Goal: Contribute content

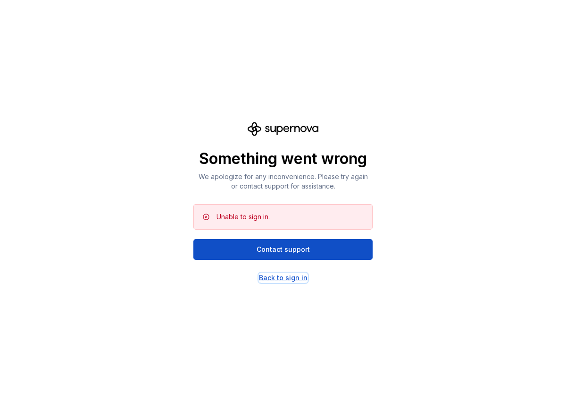
click at [294, 277] on div "Back to sign in" at bounding box center [283, 277] width 49 height 9
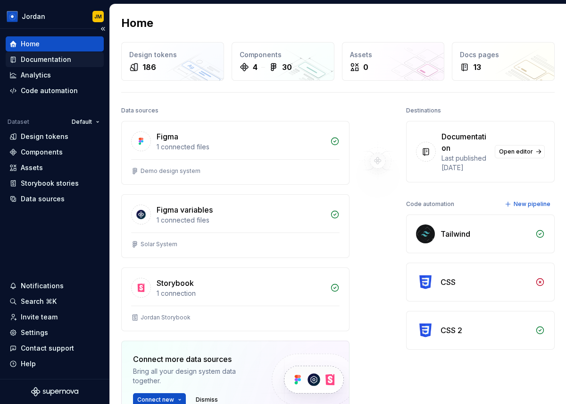
click at [56, 58] on div "Documentation" at bounding box center [46, 59] width 51 height 9
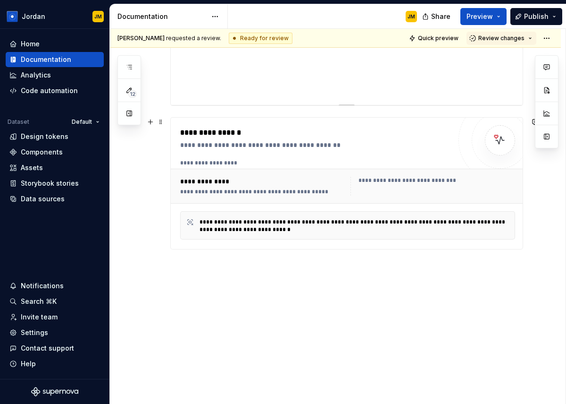
scroll to position [110, 0]
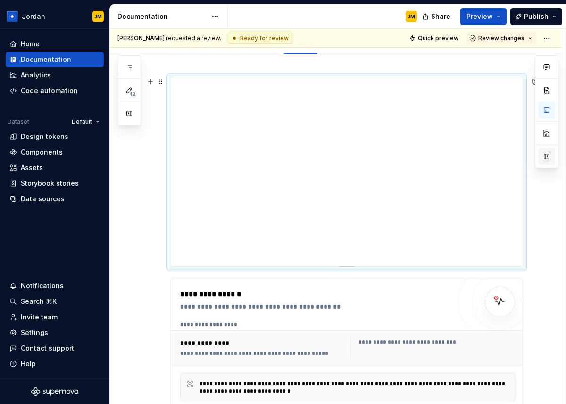
click at [545, 156] on button "button" at bounding box center [547, 156] width 17 height 17
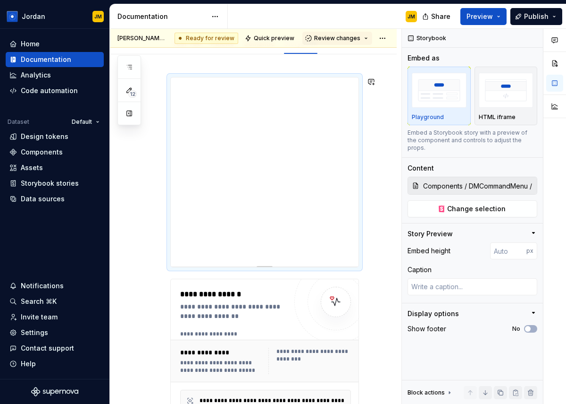
scroll to position [0, 0]
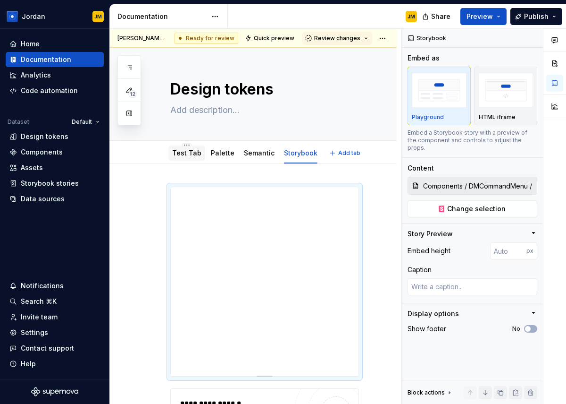
click at [187, 150] on link "Test Tab" at bounding box center [186, 153] width 29 height 8
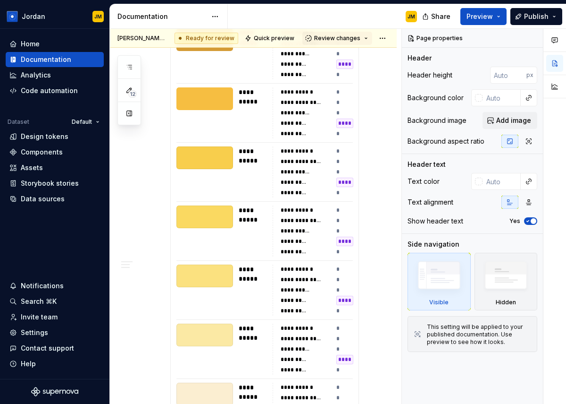
scroll to position [523, 0]
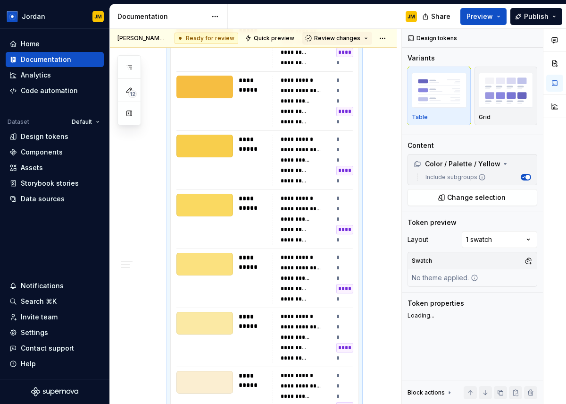
click at [293, 172] on div "**********" at bounding box center [294, 171] width 27 height 8
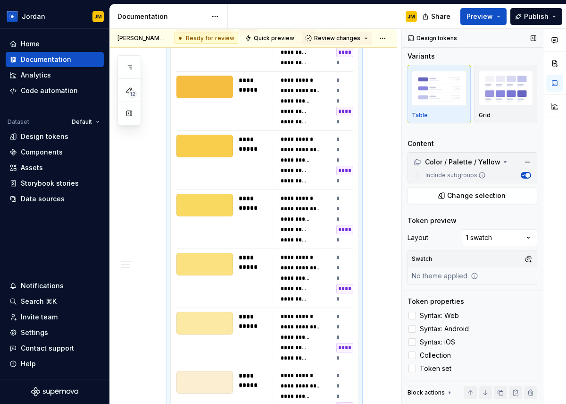
scroll to position [0, 0]
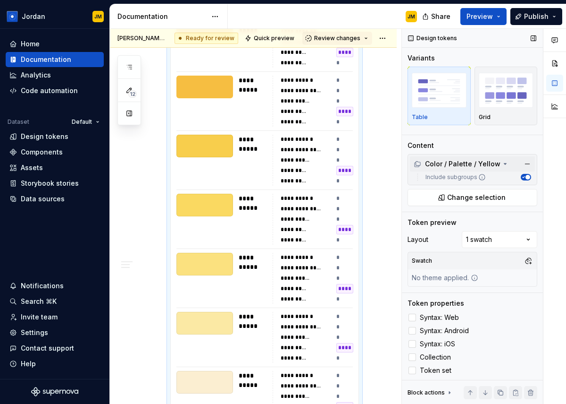
click at [502, 163] on icon at bounding box center [506, 164] width 8 height 8
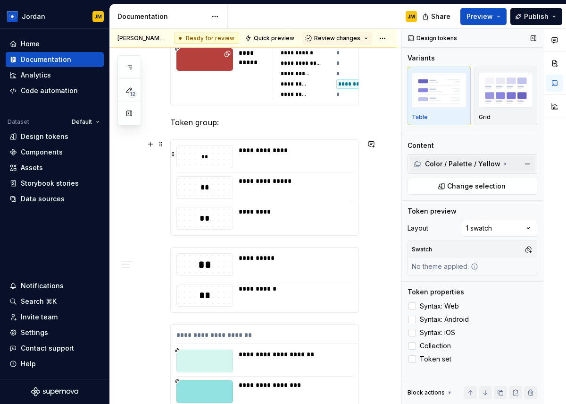
scroll to position [1788, 0]
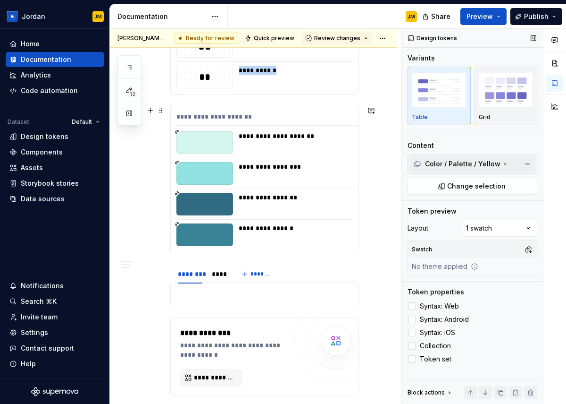
click at [269, 145] on div "**********" at bounding box center [293, 142] width 109 height 23
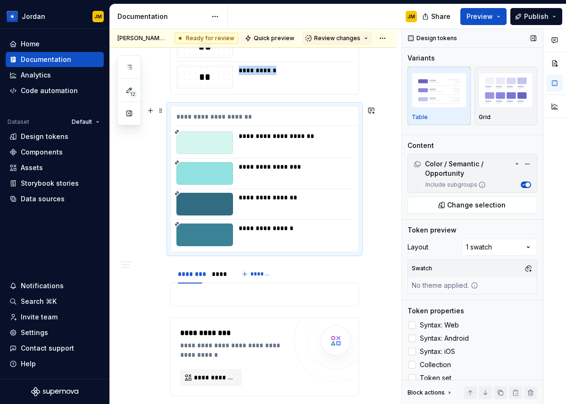
click at [268, 136] on div "**********" at bounding box center [295, 135] width 113 height 9
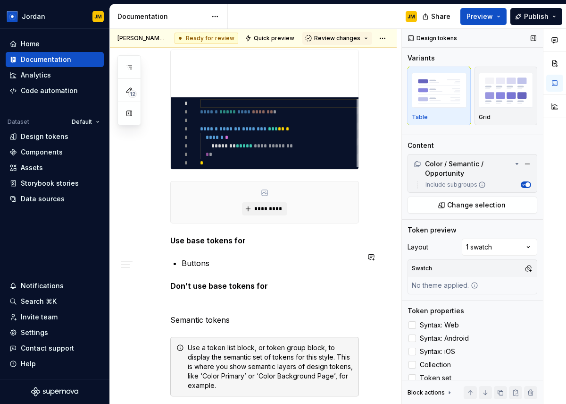
scroll to position [2586, 0]
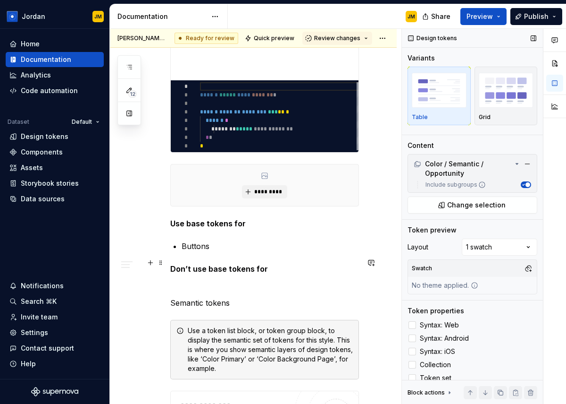
click at [212, 252] on p "Buttons" at bounding box center [270, 245] width 177 height 11
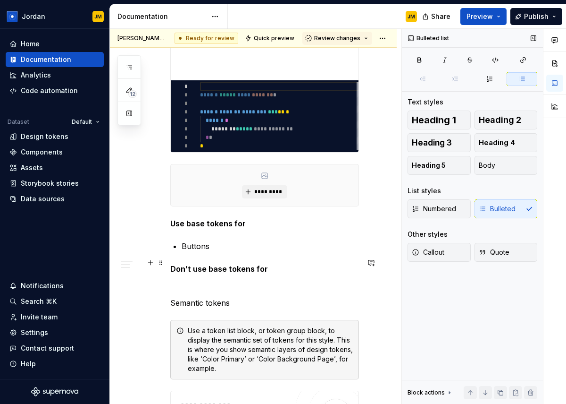
click at [212, 252] on p "Buttons" at bounding box center [270, 245] width 177 height 11
click at [205, 252] on p "Buttons" at bounding box center [270, 245] width 177 height 11
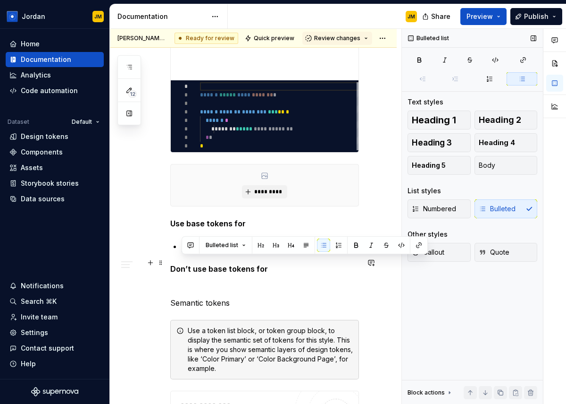
click at [205, 252] on p "Buttons" at bounding box center [270, 245] width 177 height 11
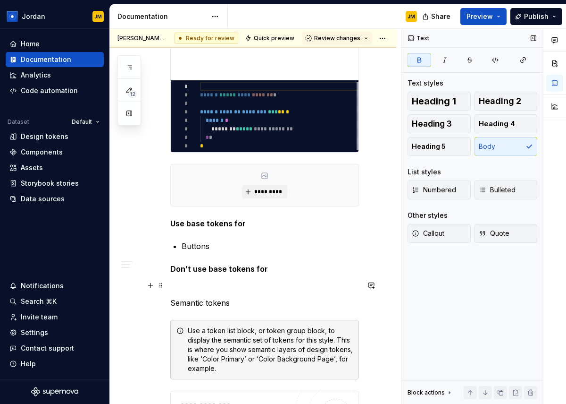
click at [235, 273] on strong "Don’t use base tokens for" at bounding box center [219, 268] width 98 height 9
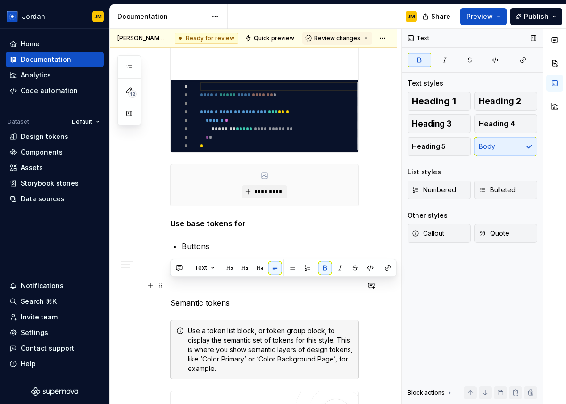
click at [235, 273] on strong "Don’t use base tokens for" at bounding box center [219, 268] width 98 height 9
click at [214, 268] on button "Text" at bounding box center [204, 267] width 29 height 13
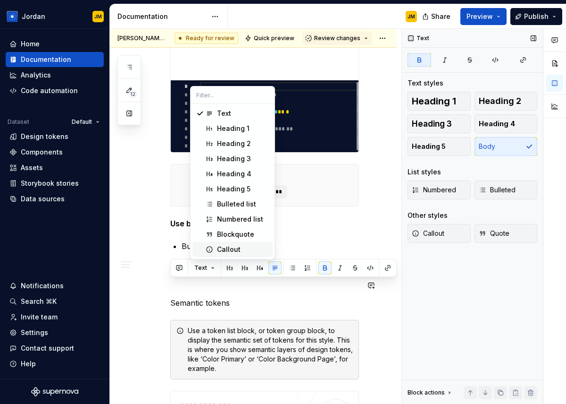
scroll to position [2585, 0]
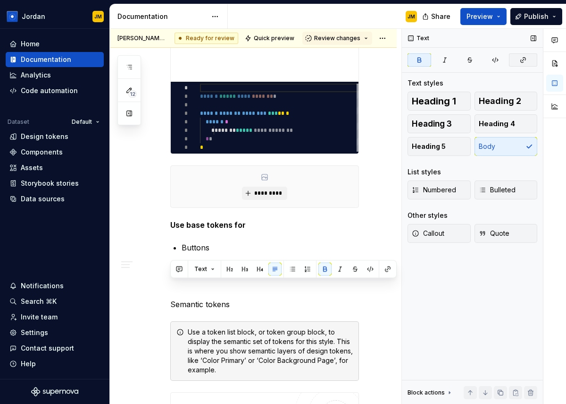
drag, startPoint x: 520, startPoint y: 60, endPoint x: 513, endPoint y: 66, distance: 9.1
click at [513, 66] on button "button" at bounding box center [523, 59] width 28 height 13
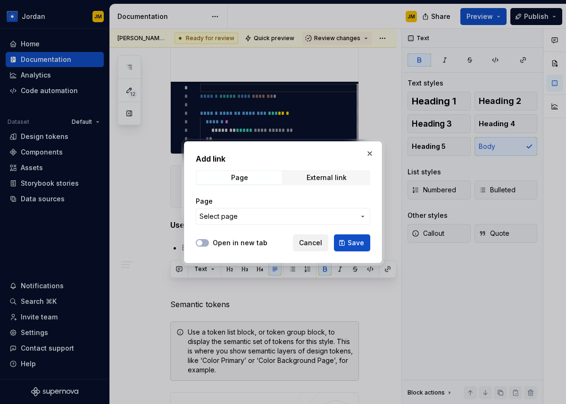
click at [319, 244] on span "Cancel" at bounding box center [310, 242] width 23 height 9
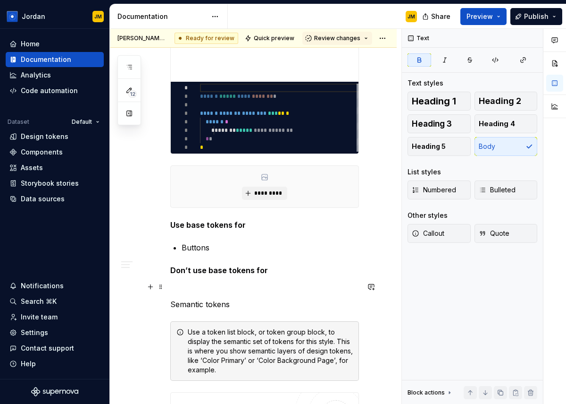
click at [255, 275] on strong "Don’t use base tokens for" at bounding box center [219, 269] width 98 height 9
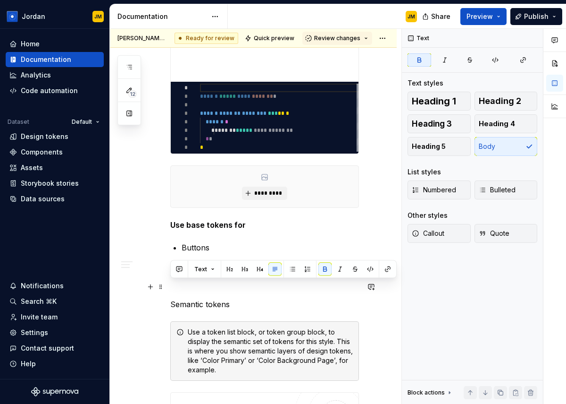
click at [255, 275] on strong "Don’t use base tokens for" at bounding box center [219, 269] width 98 height 9
click at [447, 64] on button "button" at bounding box center [445, 59] width 24 height 13
click at [471, 64] on button "button" at bounding box center [471, 59] width 24 height 13
click at [498, 64] on button "button" at bounding box center [496, 59] width 24 height 13
click at [423, 59] on icon "button" at bounding box center [420, 60] width 8 height 8
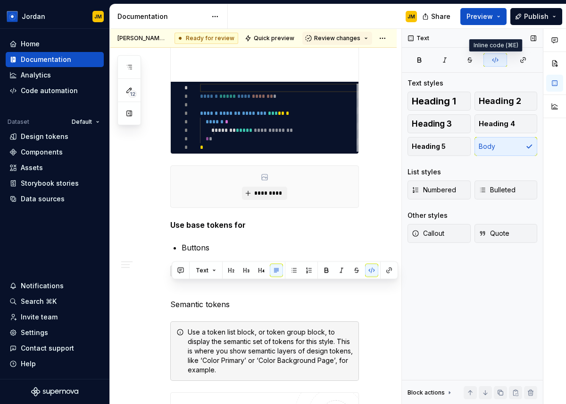
click at [498, 60] on icon "button" at bounding box center [496, 60] width 6 height 5
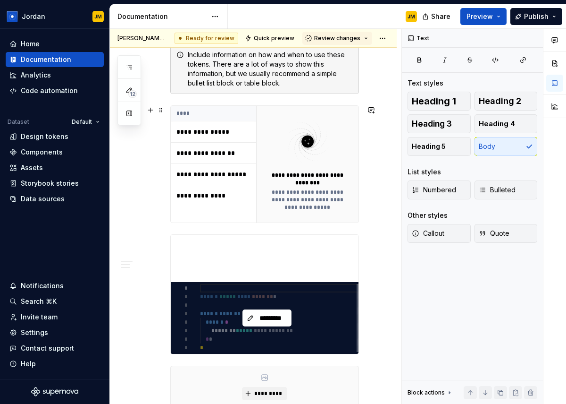
scroll to position [2370, 0]
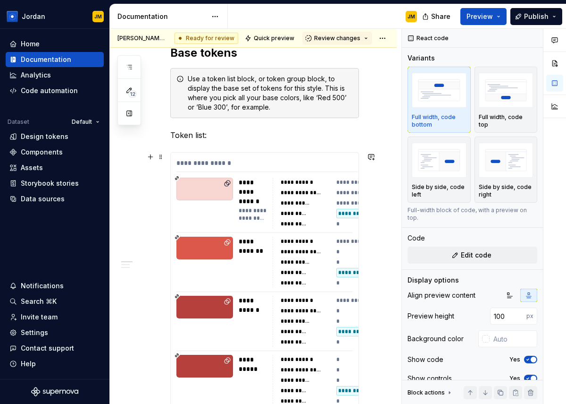
scroll to position [1172, 0]
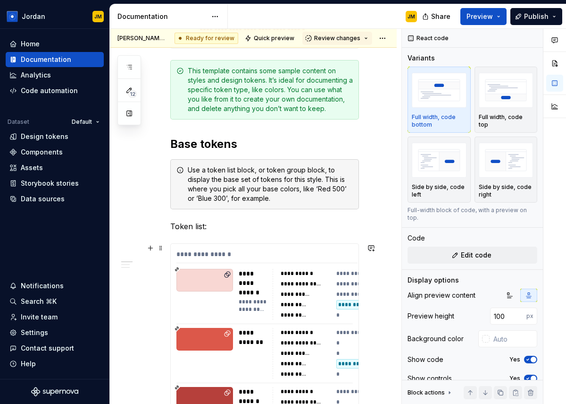
click at [308, 301] on div "**********" at bounding box center [294, 305] width 27 height 8
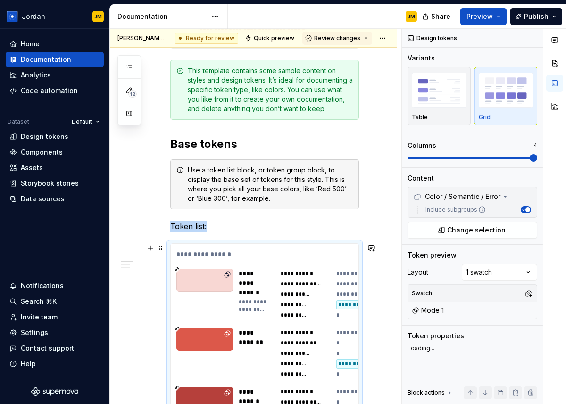
click at [257, 282] on div "**********" at bounding box center [253, 283] width 28 height 28
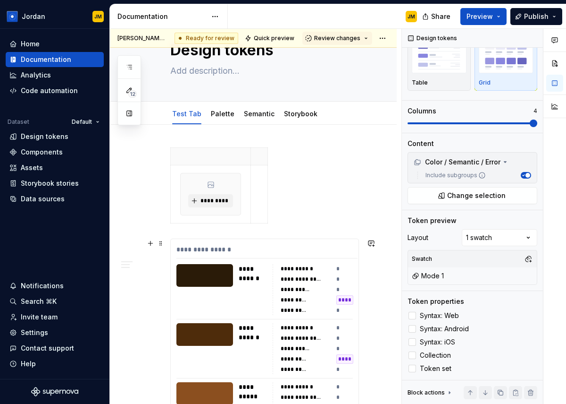
scroll to position [0, 0]
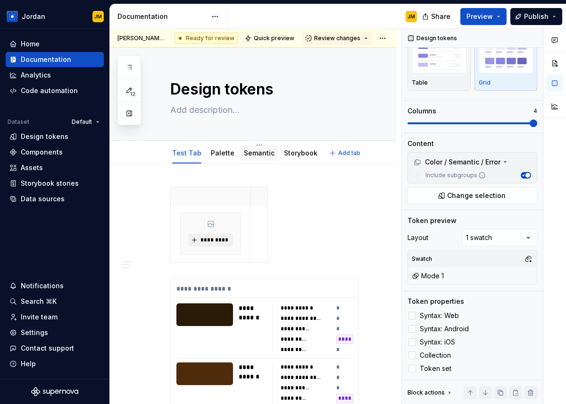
click at [255, 158] on div "Semantic" at bounding box center [259, 152] width 31 height 11
click at [290, 153] on link "Storybook" at bounding box center [301, 153] width 34 height 8
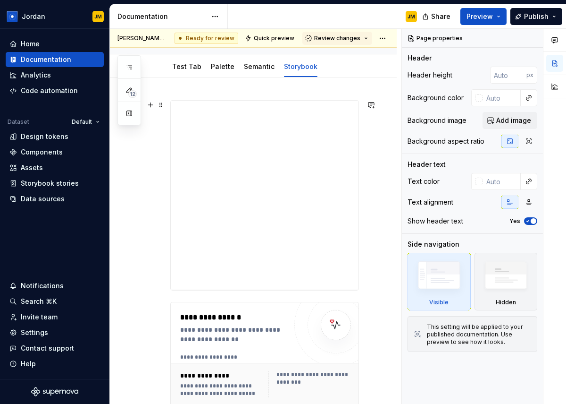
scroll to position [79, 0]
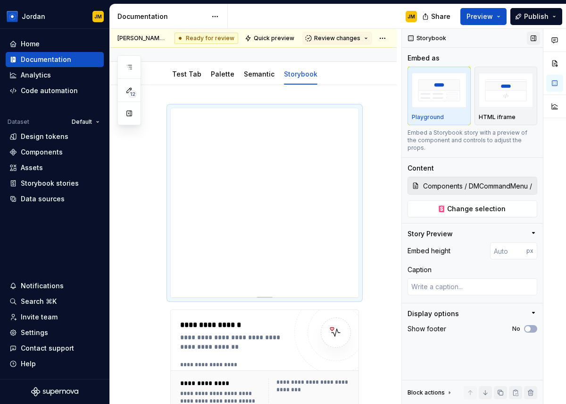
click at [532, 38] on button "button" at bounding box center [533, 38] width 13 height 13
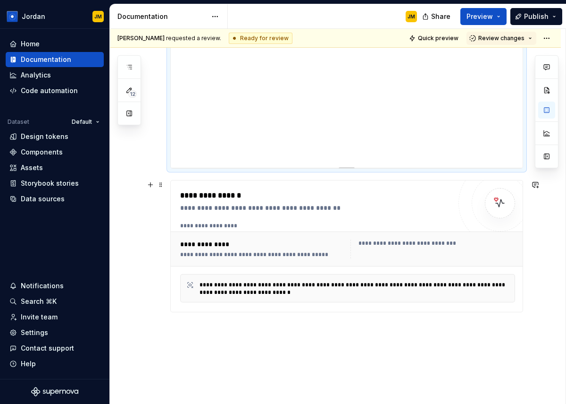
scroll to position [193, 0]
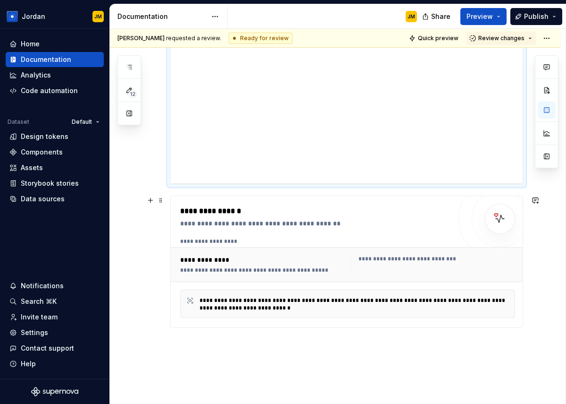
click at [391, 231] on div "**********" at bounding box center [315, 261] width 271 height 112
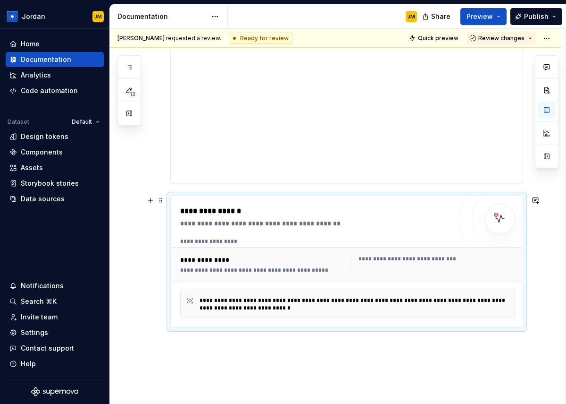
type textarea "*"
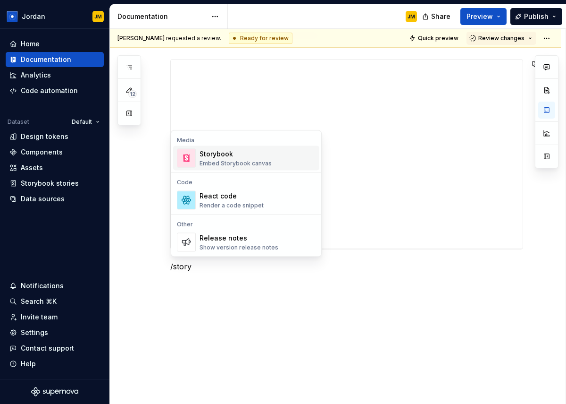
click at [244, 155] on div "Storybook" at bounding box center [236, 153] width 72 height 9
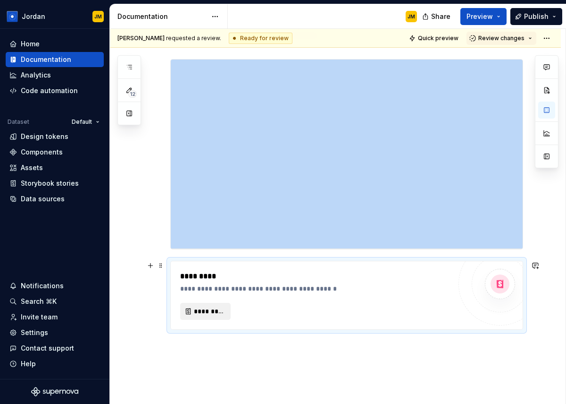
click at [218, 307] on span "*********" at bounding box center [209, 310] width 31 height 9
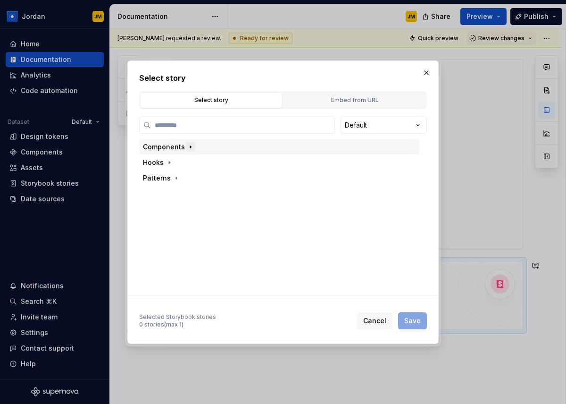
click at [187, 148] on icon "button" at bounding box center [191, 147] width 8 height 8
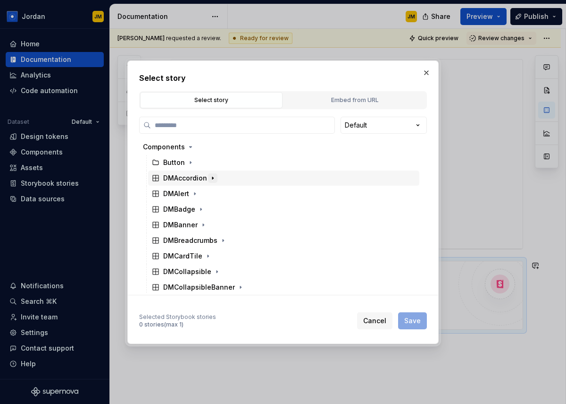
click at [211, 178] on icon "button" at bounding box center [213, 178] width 8 height 8
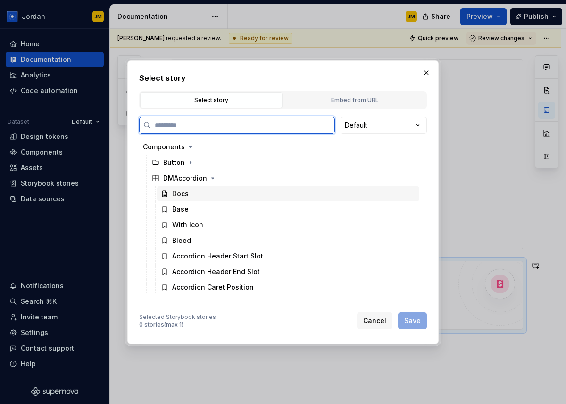
click at [204, 195] on div "Docs" at bounding box center [288, 193] width 262 height 15
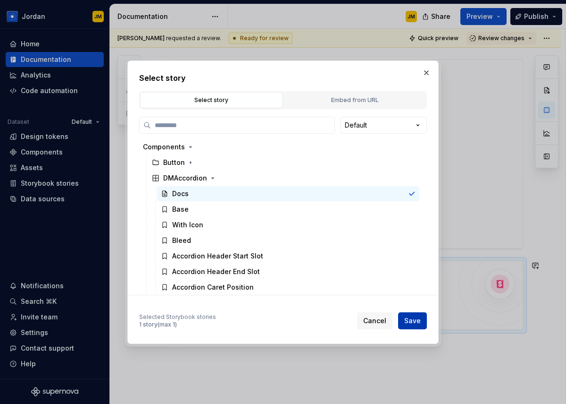
click at [410, 319] on span "Save" at bounding box center [413, 320] width 17 height 9
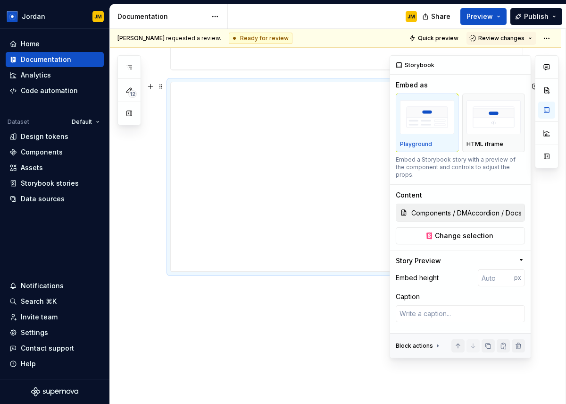
scroll to position [27, 0]
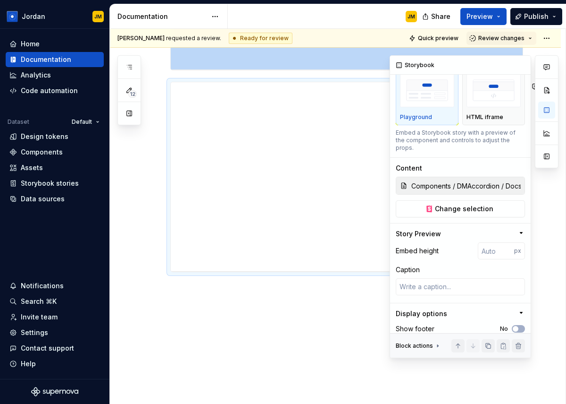
click at [523, 309] on icon "button" at bounding box center [522, 313] width 8 height 8
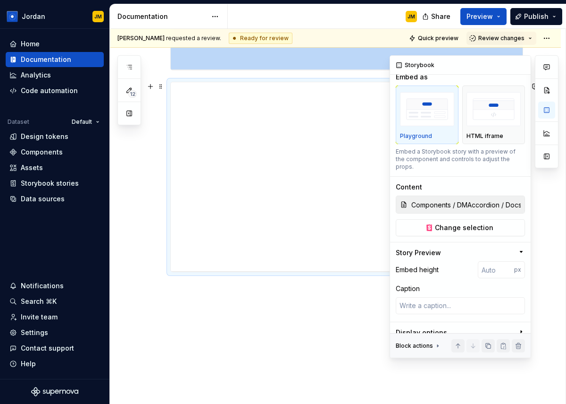
click at [517, 248] on div "Story Preview" at bounding box center [457, 252] width 122 height 9
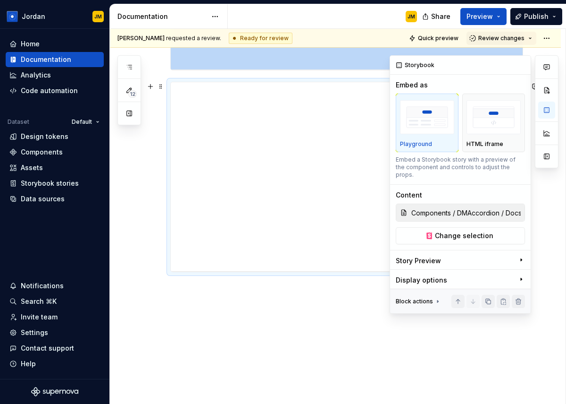
scroll to position [0, 0]
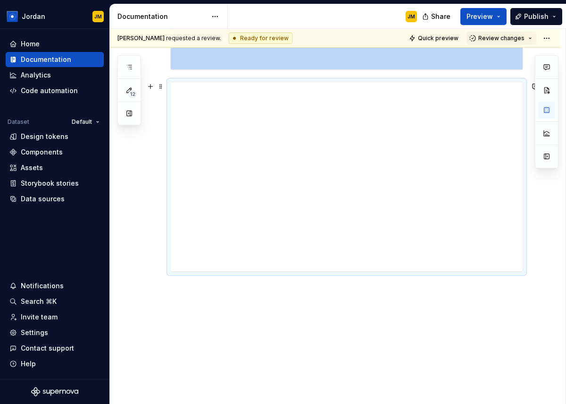
click at [158, 232] on div at bounding box center [335, 130] width 451 height 547
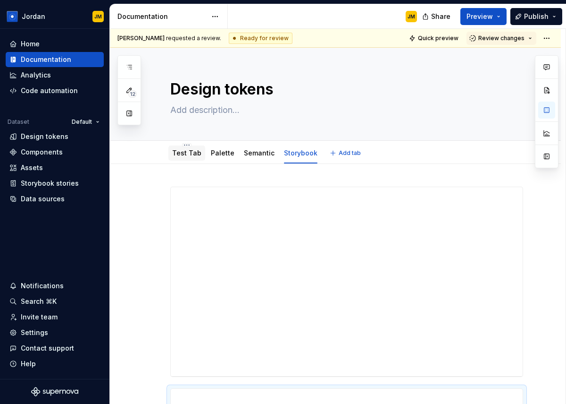
click at [188, 148] on div "Test Tab" at bounding box center [186, 152] width 29 height 9
click at [194, 153] on link "Test Tab" at bounding box center [186, 153] width 29 height 8
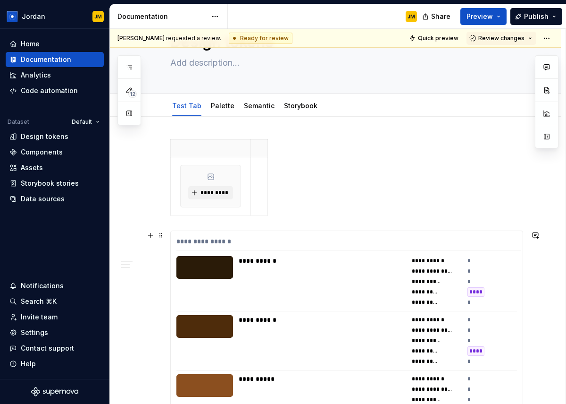
scroll to position [51, 0]
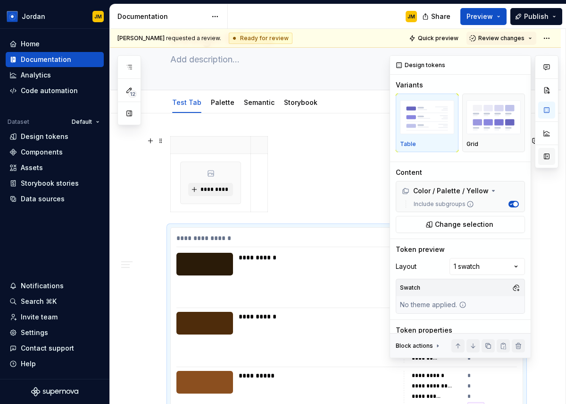
click at [551, 154] on button "button" at bounding box center [547, 156] width 17 height 17
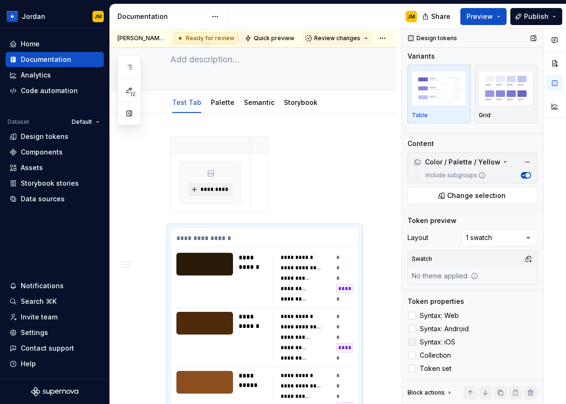
scroll to position [0, 0]
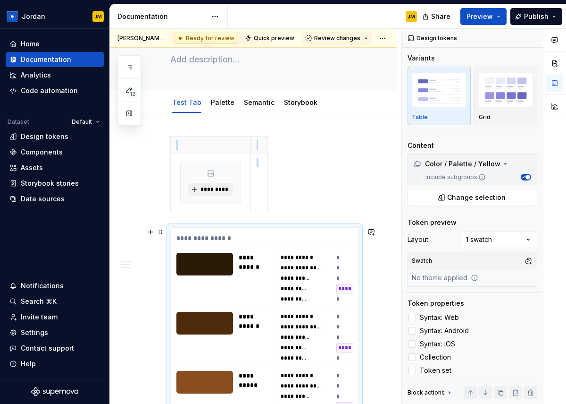
click at [240, 265] on div "**********" at bounding box center [253, 262] width 28 height 19
click at [245, 265] on div "**********" at bounding box center [253, 262] width 28 height 19
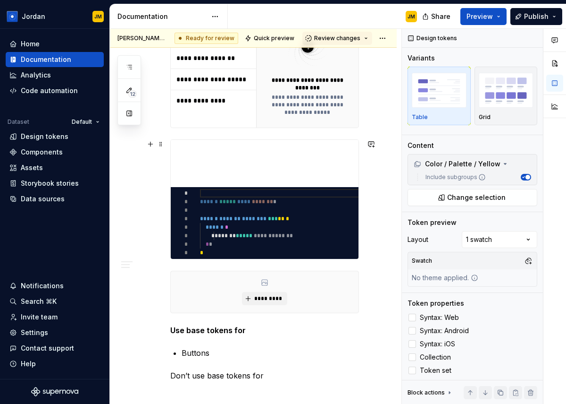
scroll to position [2478, 0]
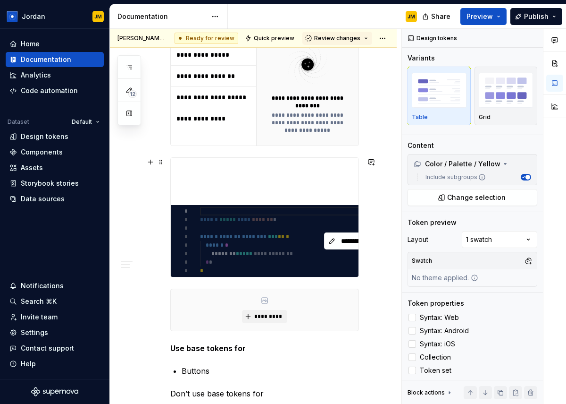
click at [256, 236] on div "*********" at bounding box center [349, 241] width 356 height 72
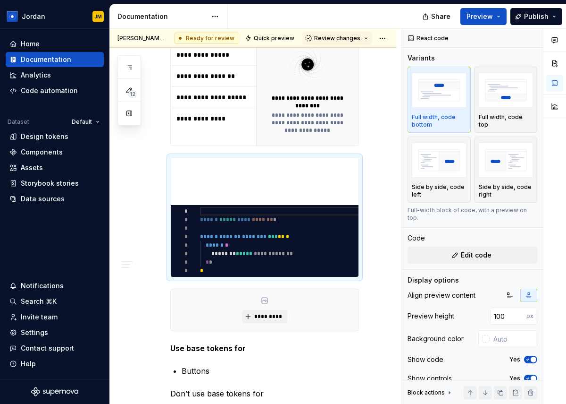
type textarea "*"
